Goal: Information Seeking & Learning: Learn about a topic

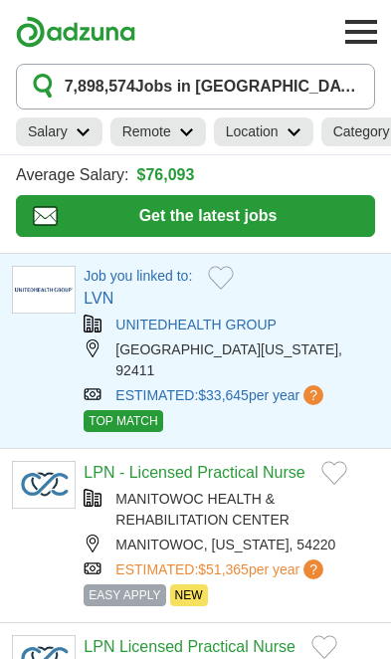
click at [216, 92] on h1 "7,898,574 Jobs in US" at bounding box center [214, 87] width 298 height 24
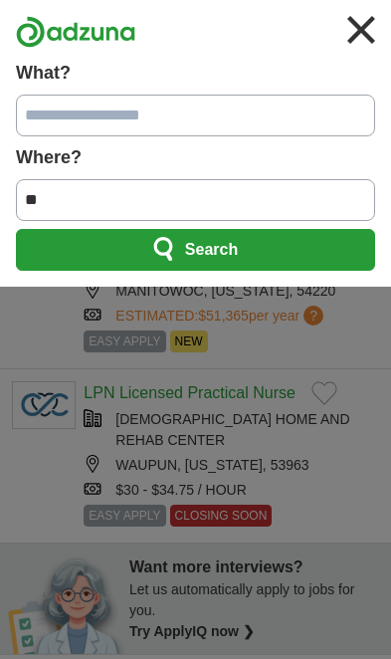
click at [54, 111] on input "What?" at bounding box center [195, 116] width 359 height 42
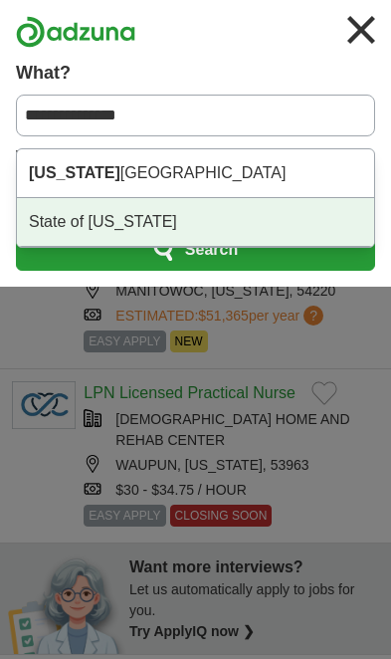
click at [56, 221] on div "State of North Carolina" at bounding box center [195, 222] width 357 height 49
type input "**********"
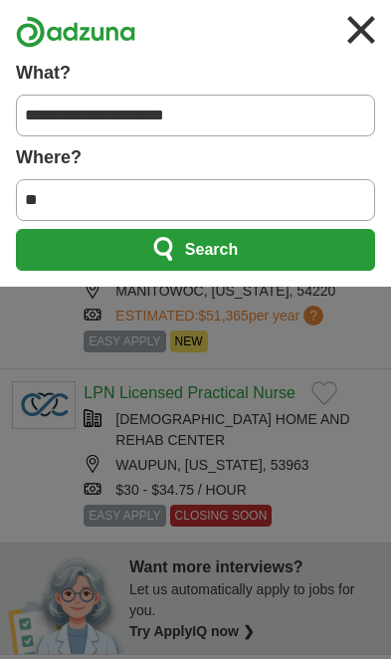
click at [339, 242] on button "Search" at bounding box center [195, 250] width 359 height 42
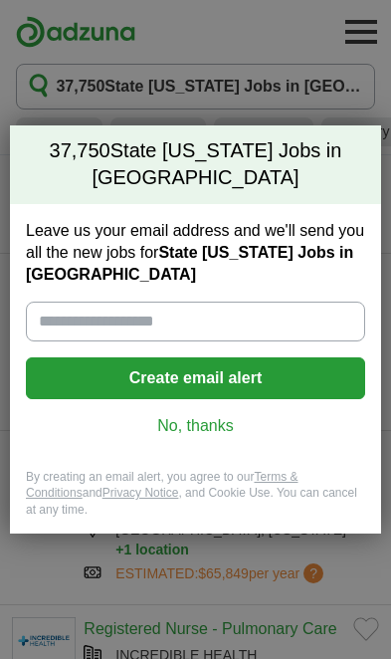
click at [206, 397] on button "Create email alert" at bounding box center [195, 378] width 339 height 42
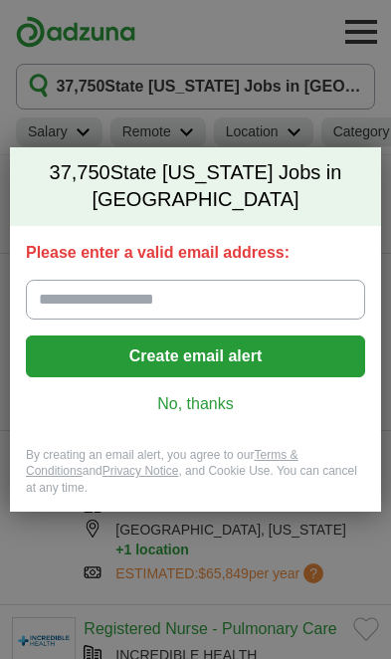
click at [304, 289] on input "Please enter a valid email address:" at bounding box center [195, 300] width 339 height 40
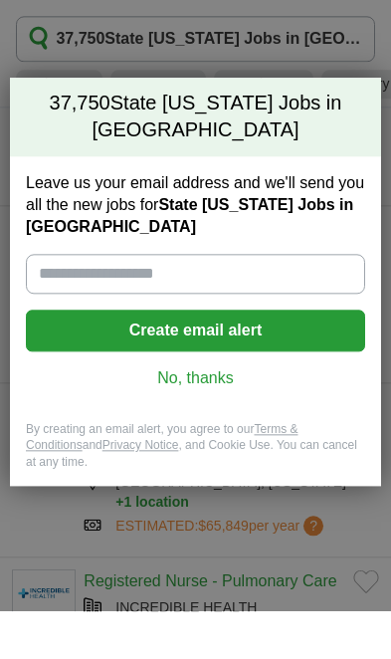
type input "**********"
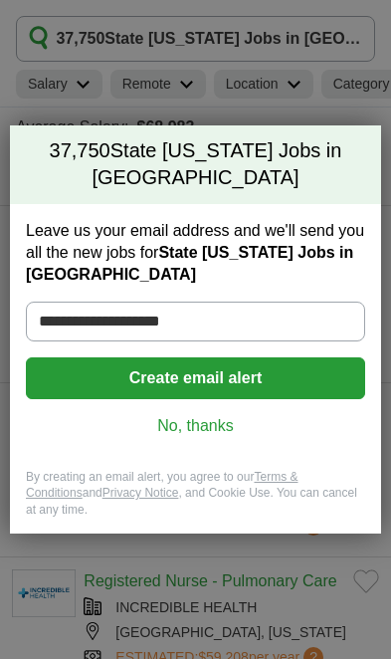
click at [184, 426] on link "No, thanks" at bounding box center [195, 426] width 307 height 22
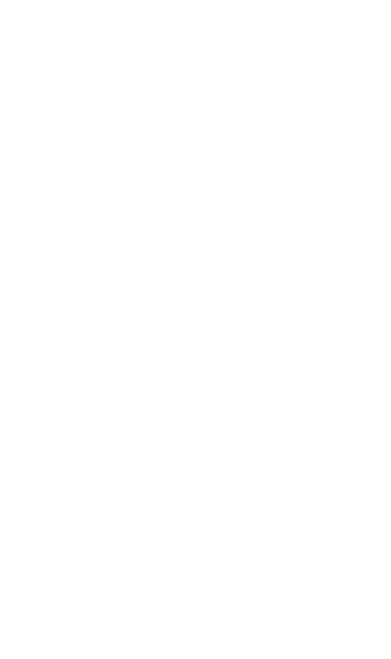
scroll to position [1635, 0]
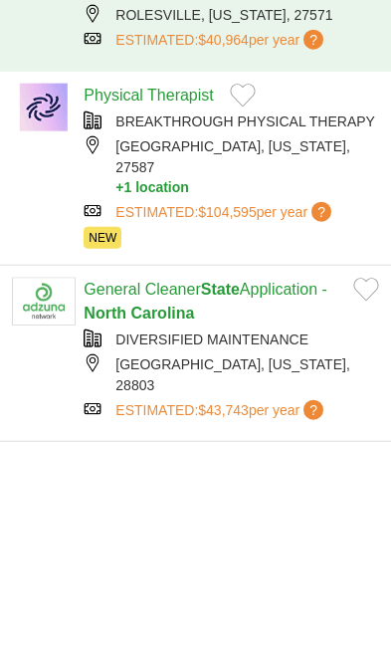
click at [88, 364] on div "[GEOGRAPHIC_DATA], [US_STATE], 28803" at bounding box center [232, 375] width 296 height 42
